Goal: Task Accomplishment & Management: Manage account settings

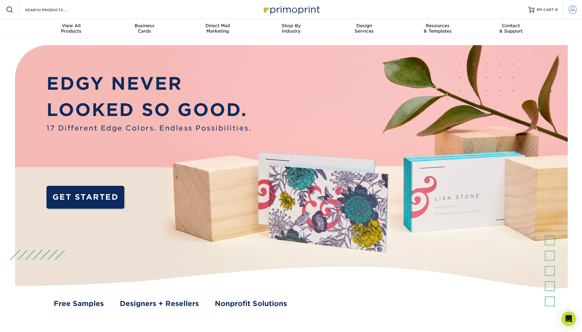
click at [574, 9] on span at bounding box center [573, 9] width 8 height 8
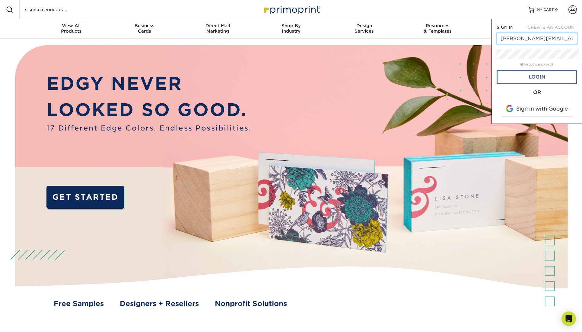
type input "diane@dianemcnulty.com"
click at [535, 70] on link "Login" at bounding box center [537, 77] width 81 height 14
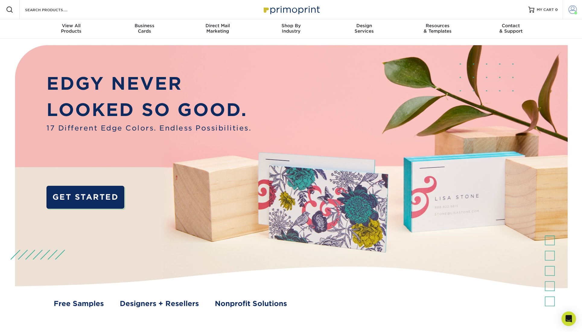
click at [575, 11] on span at bounding box center [573, 9] width 8 height 8
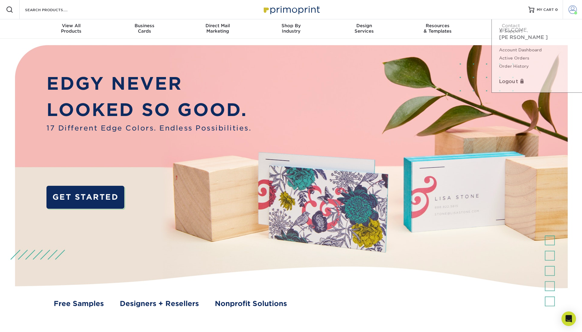
click at [575, 11] on span at bounding box center [573, 9] width 8 height 8
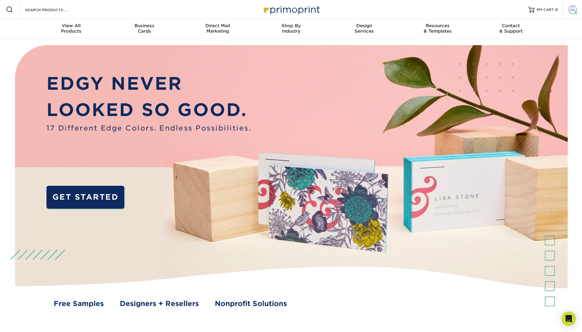
click at [575, 10] on span at bounding box center [573, 9] width 8 height 8
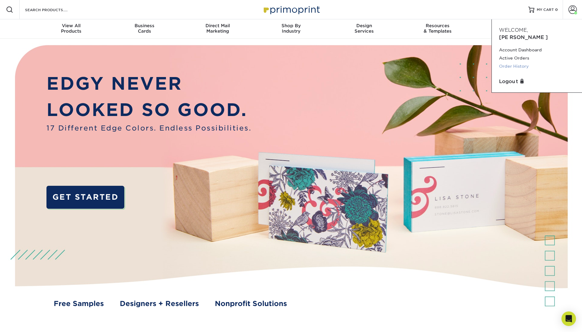
click at [506, 62] on link "Order History" at bounding box center [537, 66] width 76 height 8
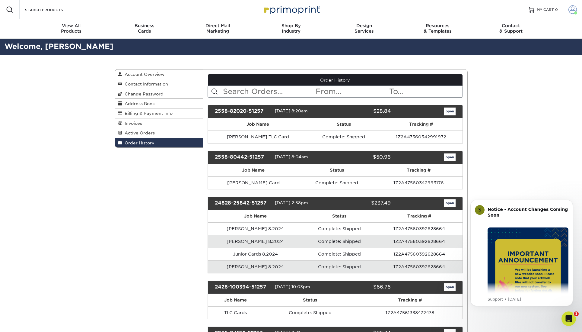
click at [576, 9] on span at bounding box center [573, 9] width 8 height 8
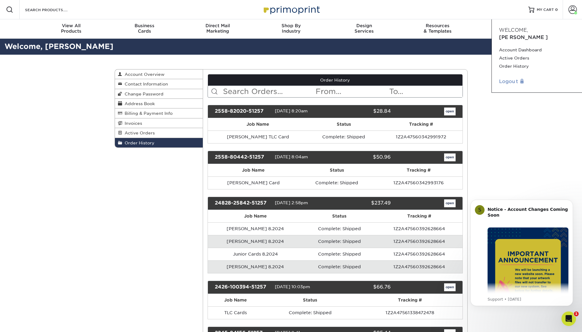
click at [506, 78] on link "Logout" at bounding box center [537, 81] width 76 height 7
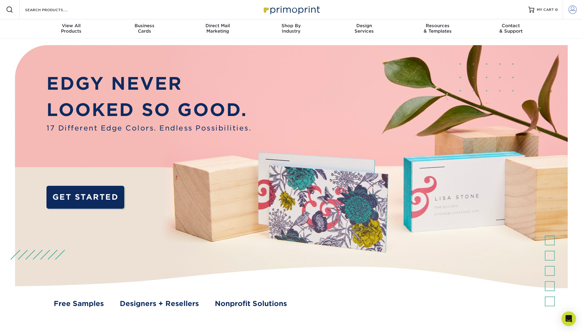
click at [574, 8] on span at bounding box center [573, 9] width 8 height 8
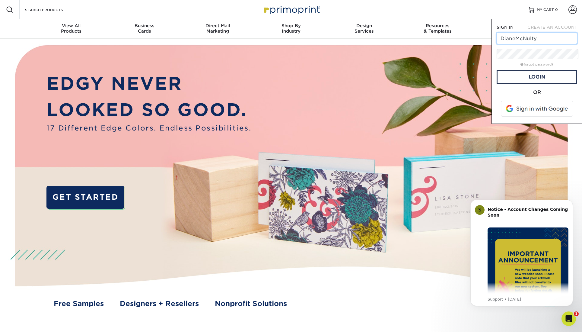
click at [534, 33] on input "DianeMcNulty" at bounding box center [537, 38] width 81 height 11
drag, startPoint x: 535, startPoint y: 33, endPoint x: 492, endPoint y: 31, distance: 42.6
click at [497, 33] on input "DianeMcNulty" at bounding box center [537, 38] width 81 height 11
click at [534, 70] on link "Login" at bounding box center [537, 77] width 81 height 14
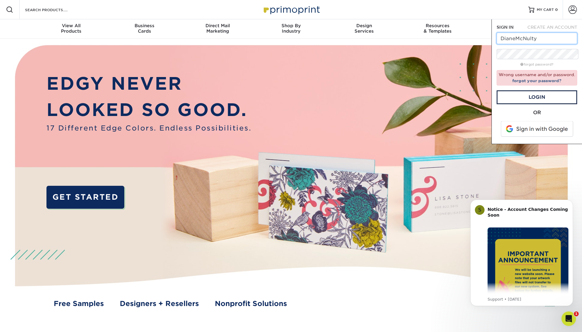
click at [519, 33] on input "DianeMcNulty" at bounding box center [537, 38] width 81 height 11
click at [519, 34] on input "DianeMcNulty" at bounding box center [537, 38] width 81 height 11
click at [523, 35] on input "DianeMcNulty" at bounding box center [537, 38] width 81 height 11
click at [524, 34] on input "DianeMcNulty" at bounding box center [537, 38] width 81 height 11
click at [532, 90] on link "Login" at bounding box center [537, 97] width 81 height 14
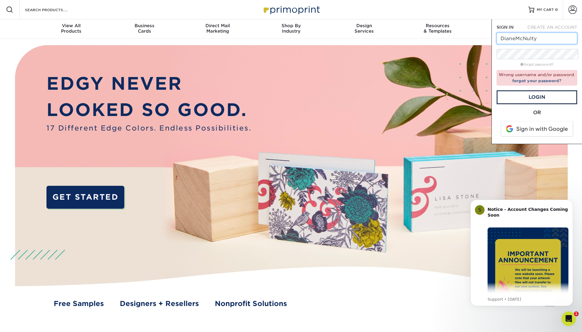
click at [526, 33] on input "DianeMcNulty" at bounding box center [537, 38] width 81 height 11
drag, startPoint x: 499, startPoint y: 34, endPoint x: 531, endPoint y: 36, distance: 32.1
click at [531, 36] on input "DianeMcNulty" at bounding box center [537, 38] width 81 height 11
drag, startPoint x: 502, startPoint y: 34, endPoint x: 498, endPoint y: 36, distance: 3.8
click at [497, 33] on input "[EMAIL_ADDRESS][DOMAIN_NAME]" at bounding box center [537, 38] width 81 height 11
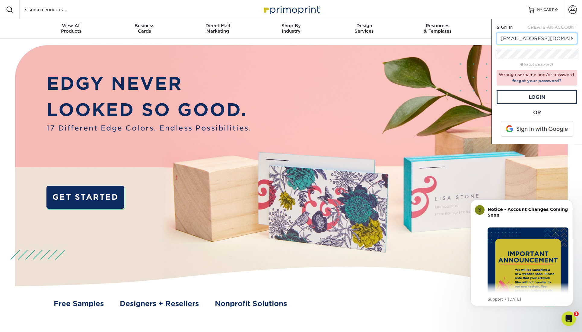
type input "[EMAIL_ADDRESS][DOMAIN_NAME]"
click at [534, 90] on link "Login" at bounding box center [537, 97] width 81 height 14
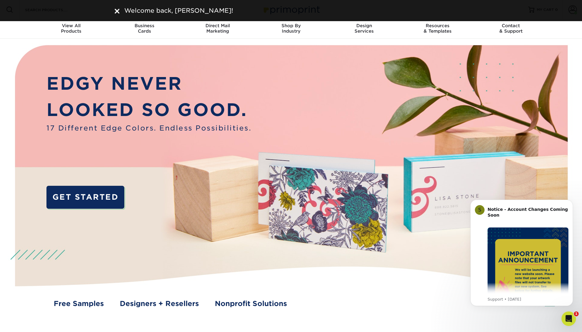
click at [336, 78] on img at bounding box center [291, 183] width 577 height 288
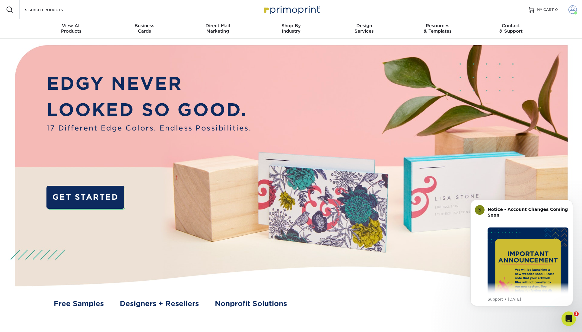
click at [574, 8] on span at bounding box center [573, 9] width 8 height 8
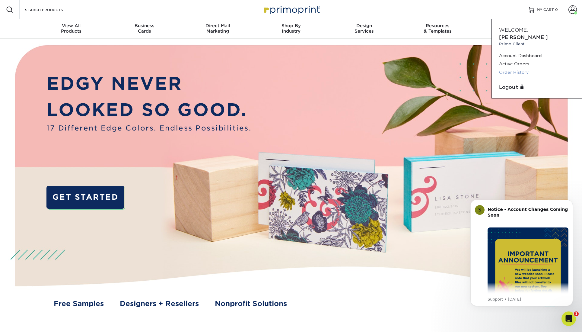
click at [505, 68] on link "Order History" at bounding box center [537, 72] width 76 height 8
